Goal: Task Accomplishment & Management: Manage account settings

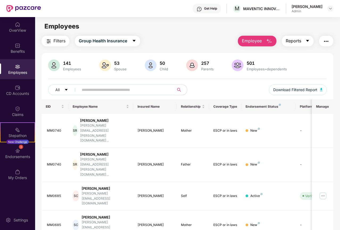
click at [305, 42] on button "Reports" at bounding box center [298, 41] width 32 height 11
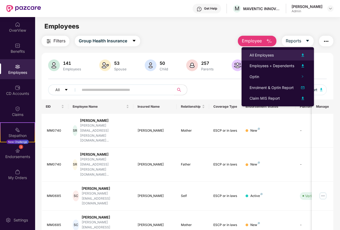
click at [265, 53] on div "All Employees" at bounding box center [262, 55] width 24 height 6
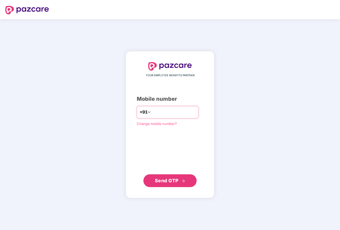
click at [154, 112] on input "number" at bounding box center [174, 112] width 44 height 9
type input "**********"
click at [166, 181] on span "Send OTP" at bounding box center [167, 181] width 24 height 6
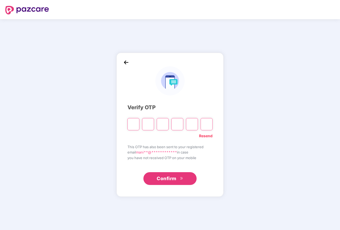
type input "*"
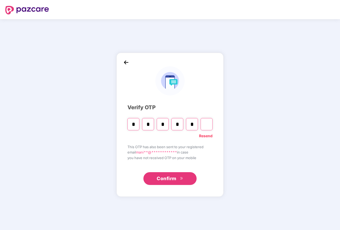
type input "*"
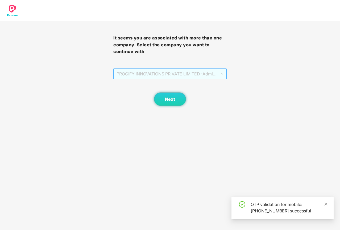
click at [141, 72] on span "PROCIFY INNOVATIONS PRIVATE LIMITED - Admin - ADMIN" at bounding box center [170, 74] width 107 height 10
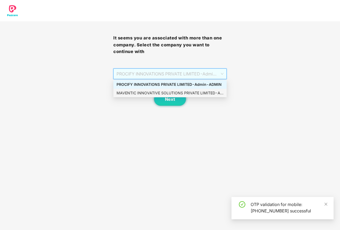
click at [140, 91] on div "MAVENTIC INNOVATIVE SOLUTIONS PRIVATE LIMITED - Admin - ADMIN" at bounding box center [170, 93] width 107 height 6
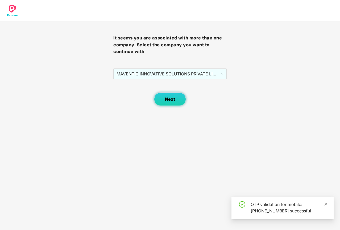
click at [173, 101] on span "Next" at bounding box center [170, 99] width 10 height 5
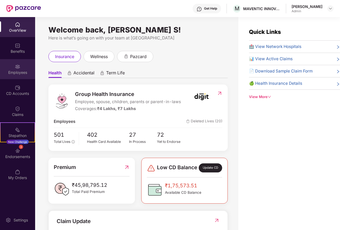
click at [22, 70] on div "Employees" at bounding box center [17, 72] width 35 height 5
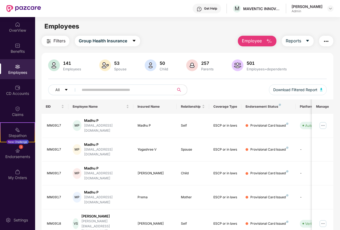
click at [263, 39] on button "Employee" at bounding box center [257, 41] width 39 height 11
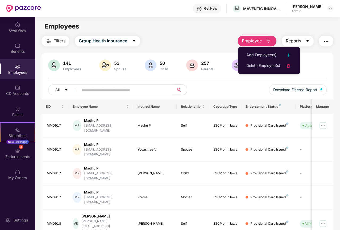
click at [310, 39] on icon "caret-down" at bounding box center [308, 41] width 4 height 4
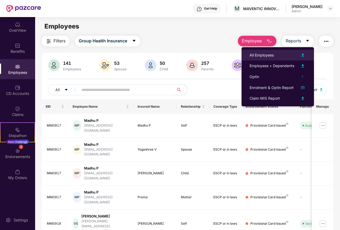
click at [276, 55] on div "All Employees" at bounding box center [278, 55] width 56 height 6
